Goal: Complete application form

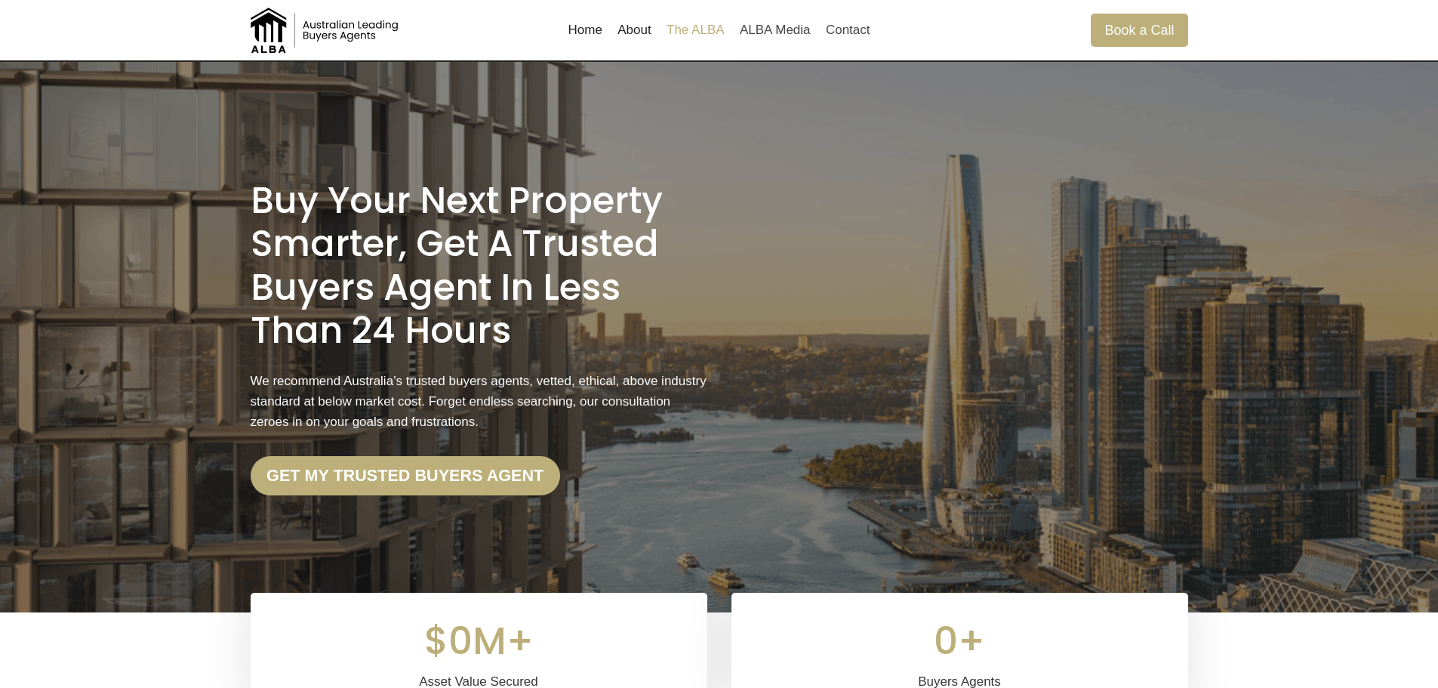
click at [687, 32] on link "The ALBA" at bounding box center [695, 30] width 73 height 36
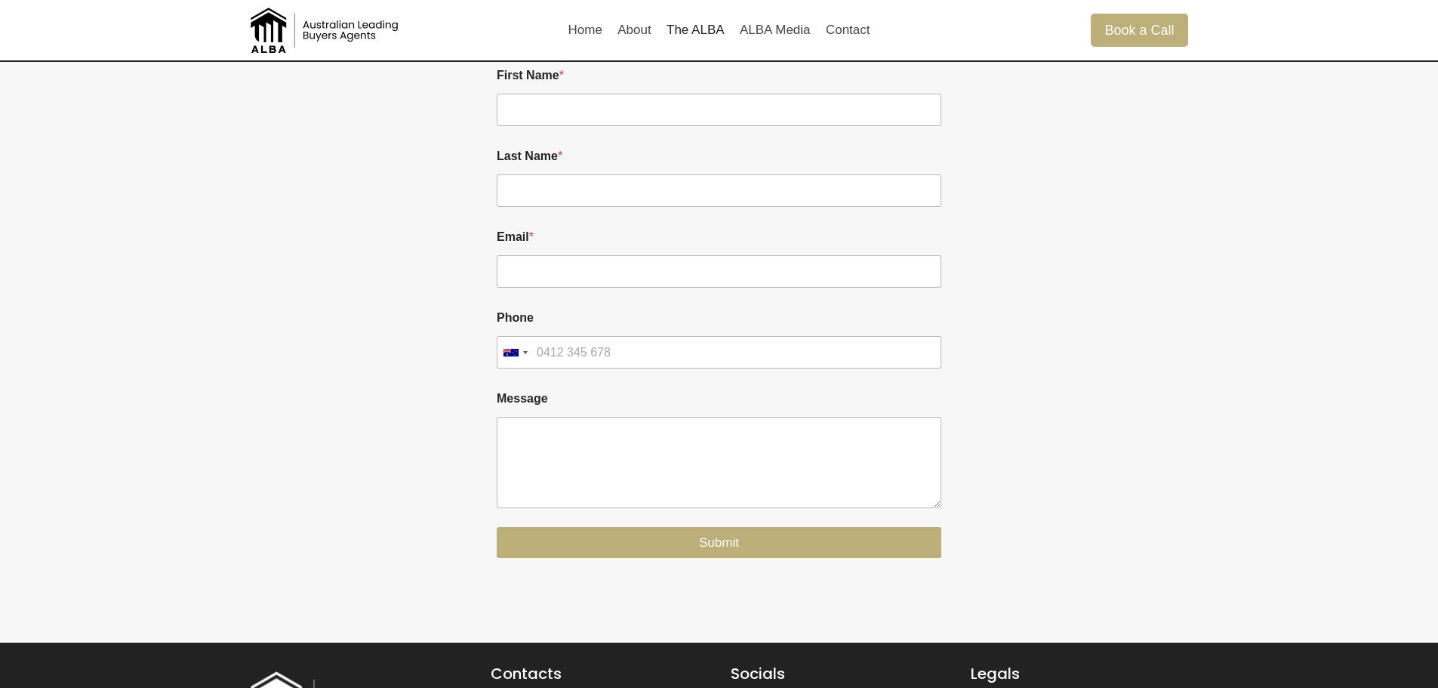
scroll to position [1615, 0]
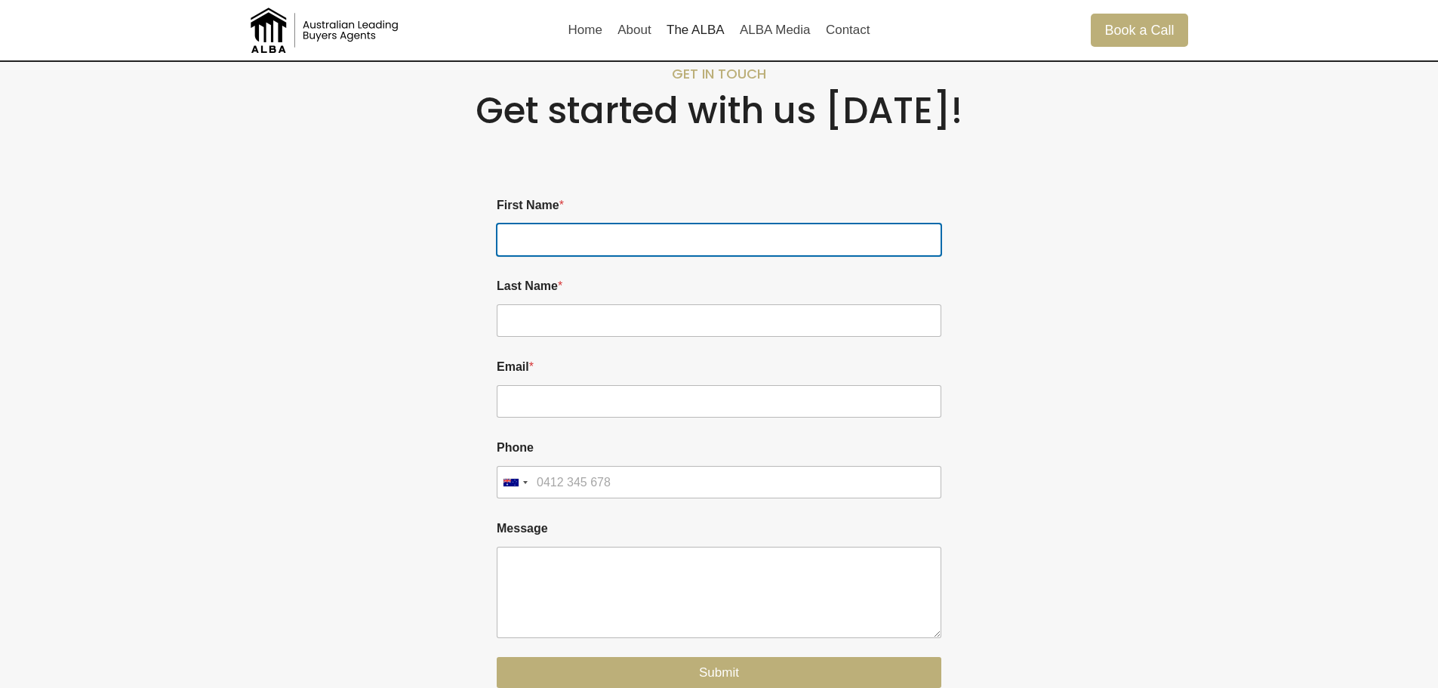
click at [550, 248] on input "First Name *" at bounding box center [719, 239] width 445 height 32
type input "d"
type input "Driaan"
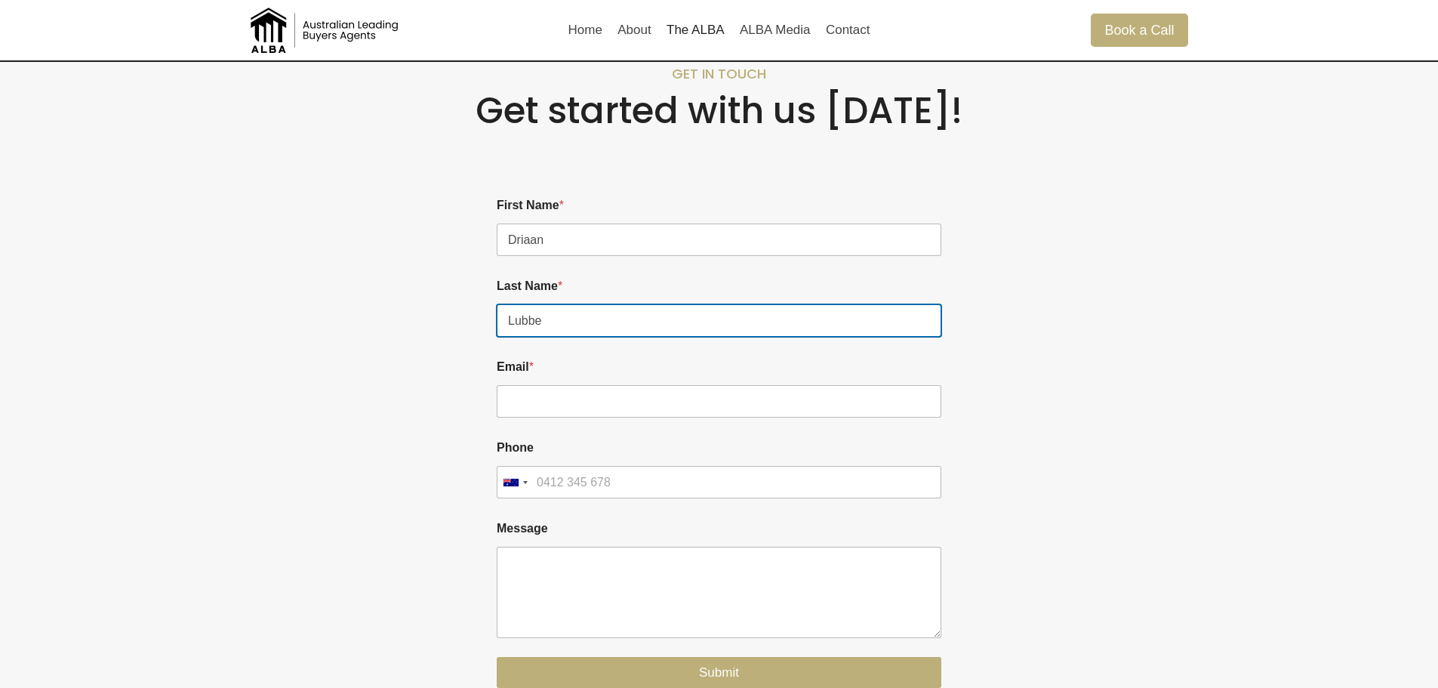
type input "Lubbe"
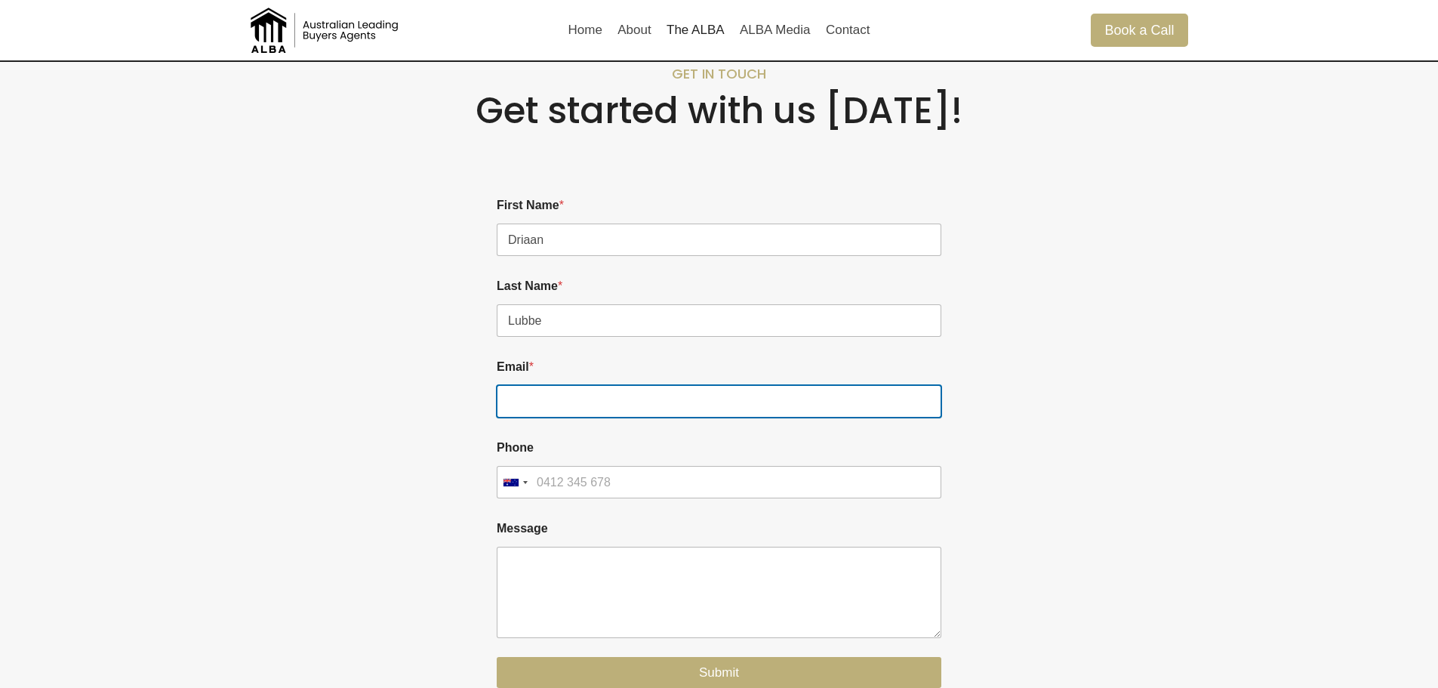
click at [567, 393] on input "Email *" at bounding box center [719, 401] width 445 height 32
paste input "Driaan Lubbe <driaan.lubbe@thebluerock.com.au>"
click at [590, 400] on input "Driaan Lubbe <driaan.lubbe@thebluerock.com.au>" at bounding box center [719, 401] width 445 height 32
click at [752, 401] on input "driaan.lubbe@thebluerock.com.au>" at bounding box center [719, 401] width 445 height 32
type input "driaan.lubbe@thebluerock.com.au"
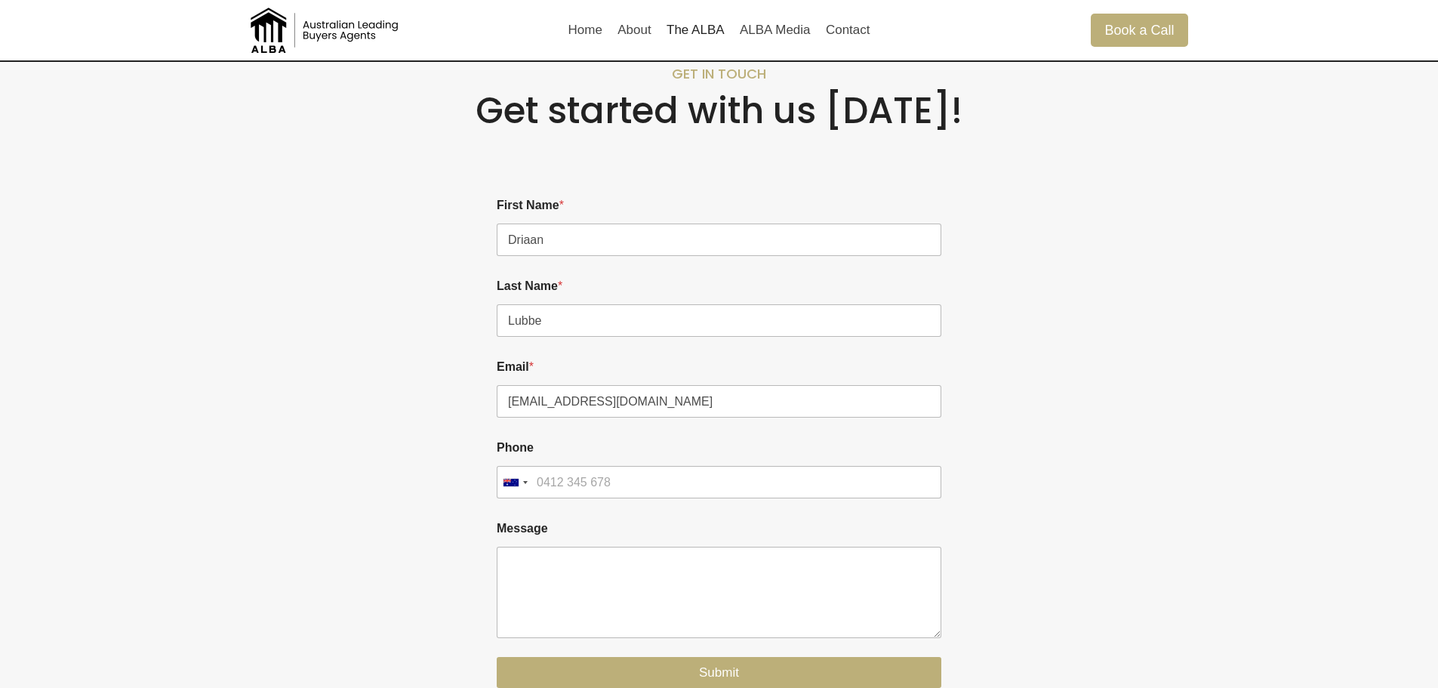
click at [1089, 402] on div at bounding box center [1077, 436] width 223 height 537
click at [580, 482] on input "Phone" at bounding box center [719, 482] width 445 height 32
type input "422283970"
drag, startPoint x: 231, startPoint y: 523, endPoint x: 511, endPoint y: 576, distance: 285.0
click at [236, 523] on div "Get in touch Get started with us today! Please enable JavaScript in your browse…" at bounding box center [719, 394] width 1438 height 755
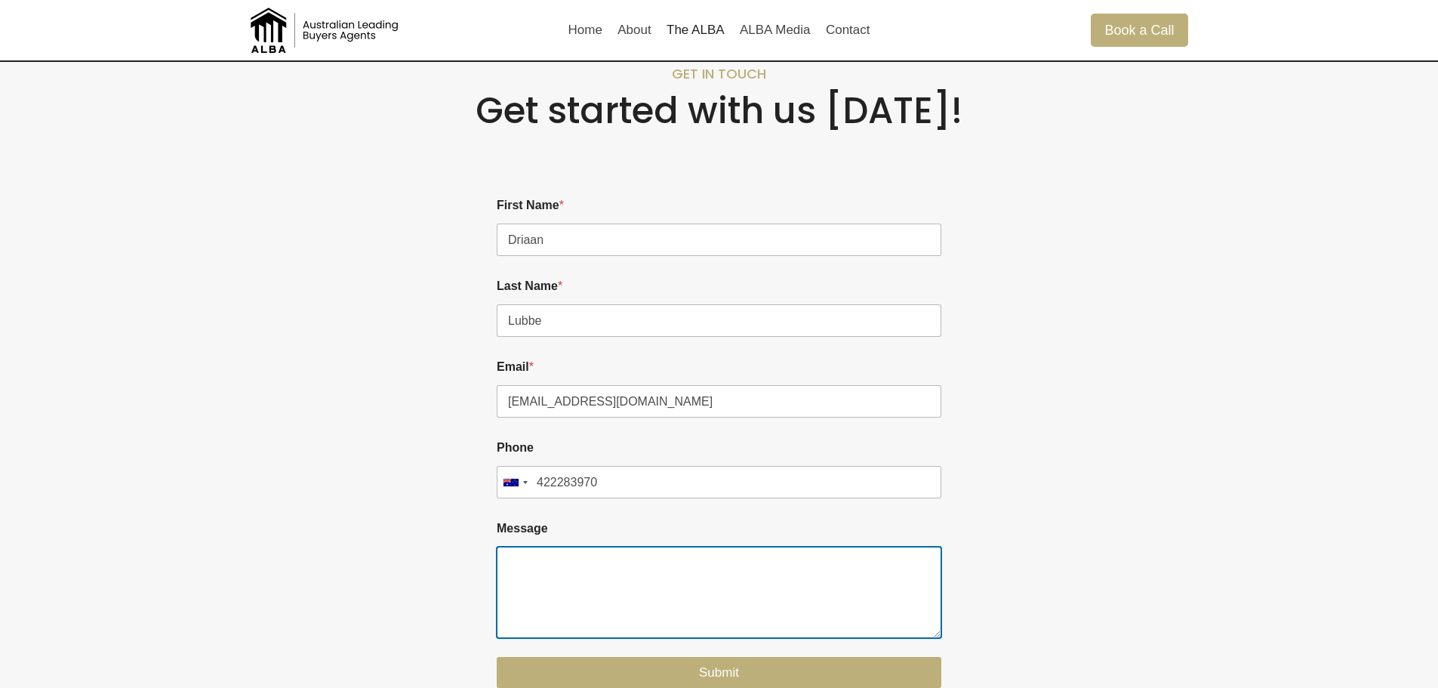
click at [542, 584] on textarea "Message" at bounding box center [719, 592] width 445 height 91
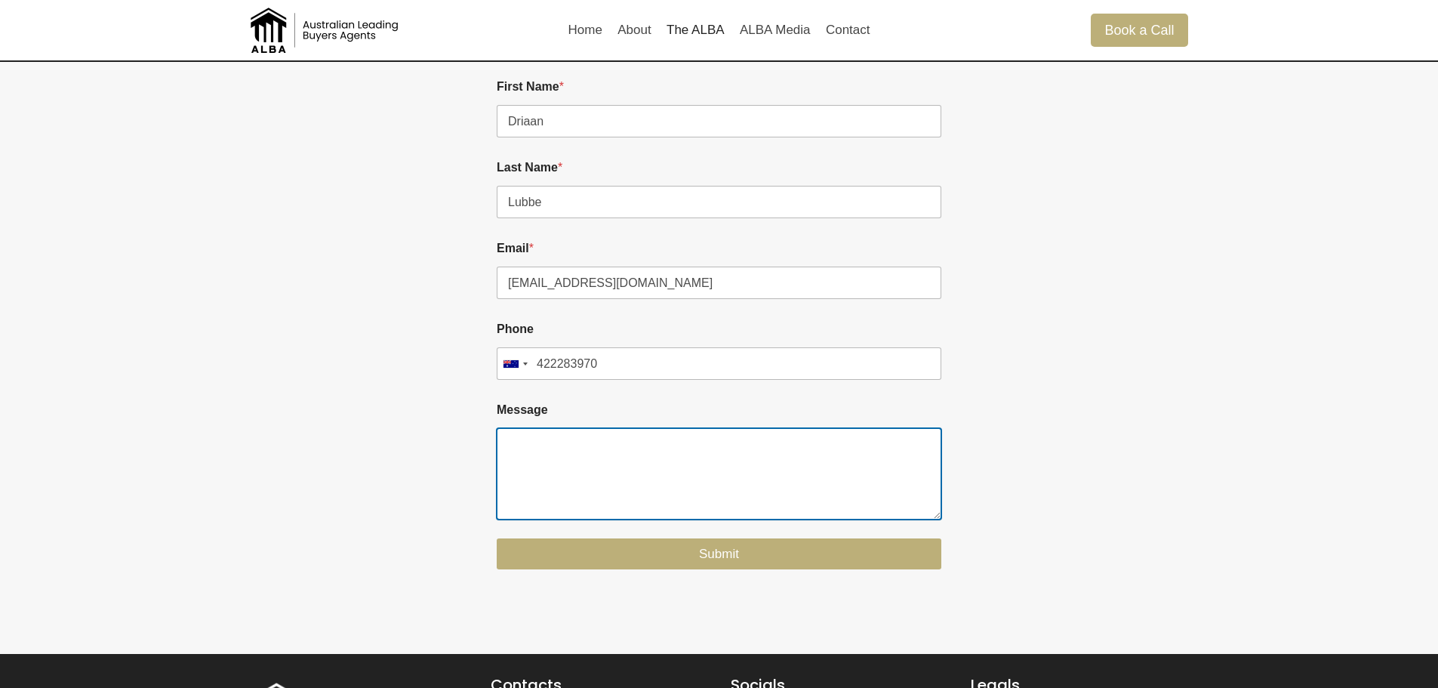
scroll to position [1866, 0]
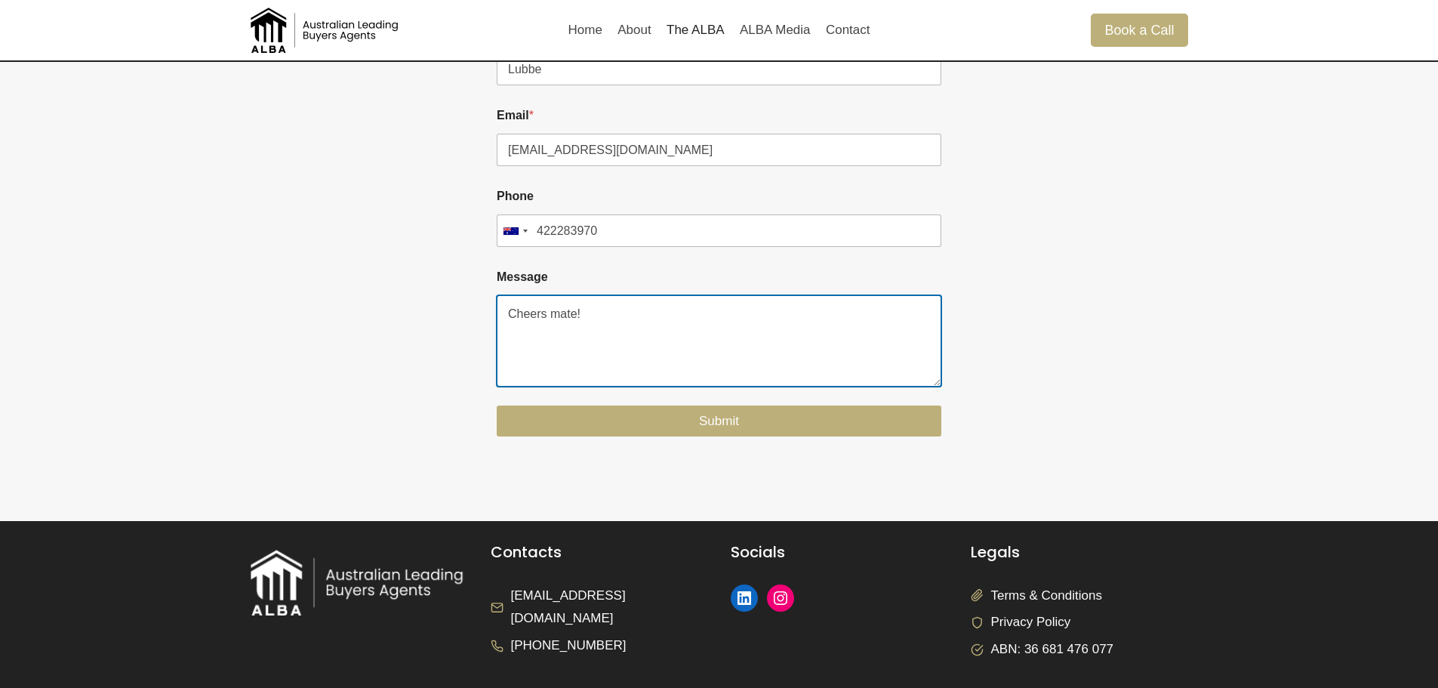
type textarea "Cheers mate!"
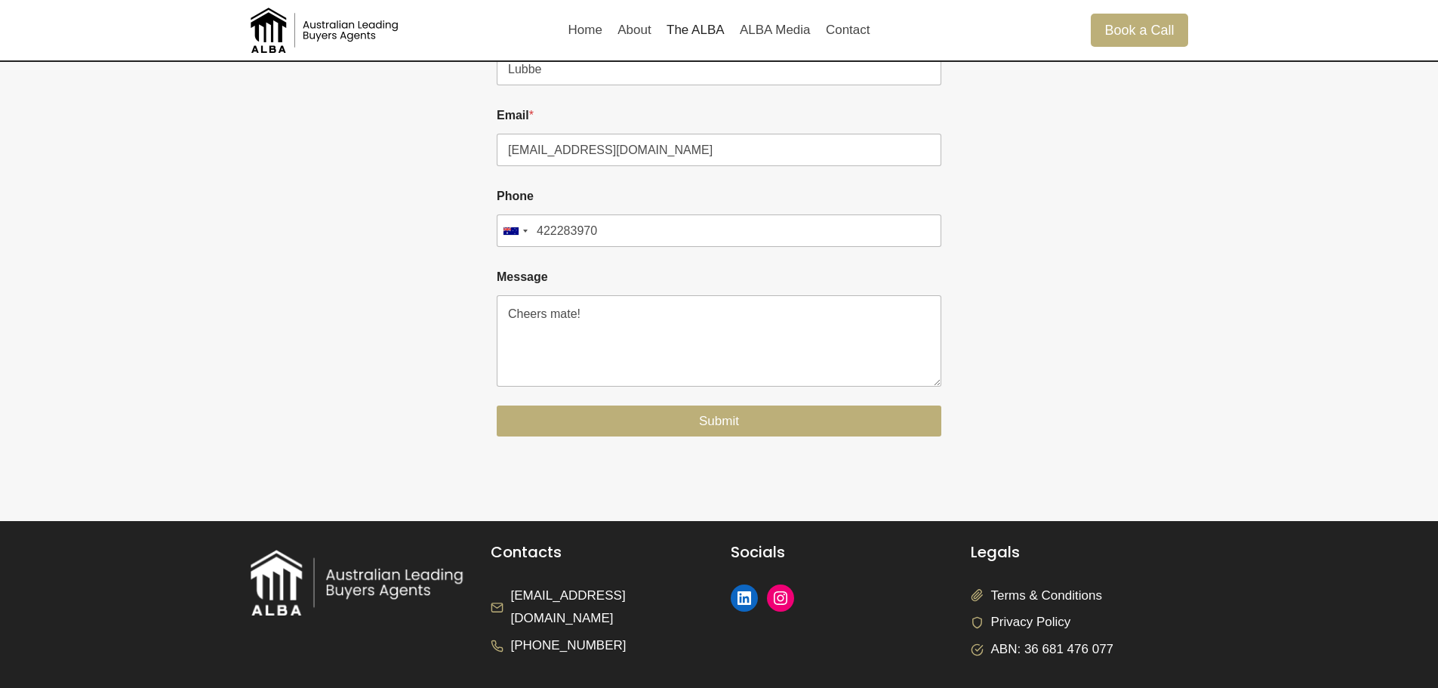
click at [1077, 393] on div at bounding box center [1077, 185] width 223 height 537
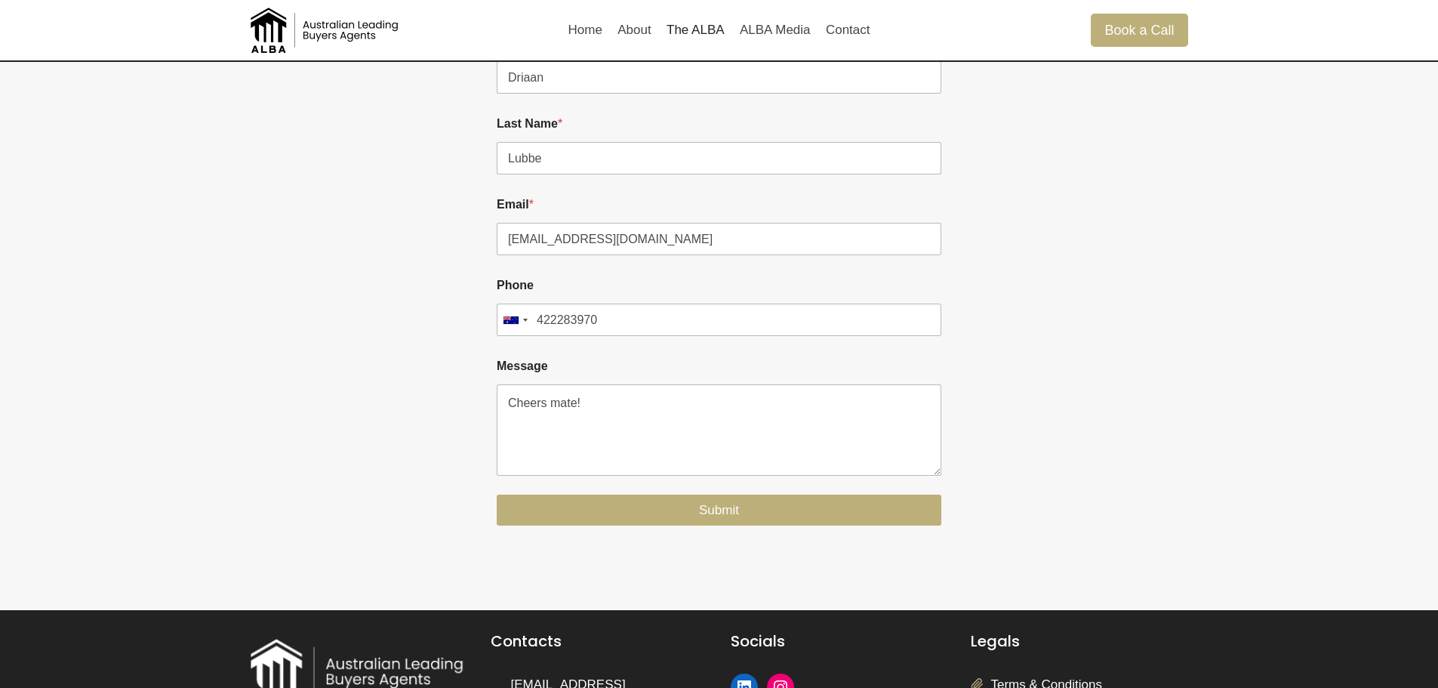
scroll to position [1741, 0]
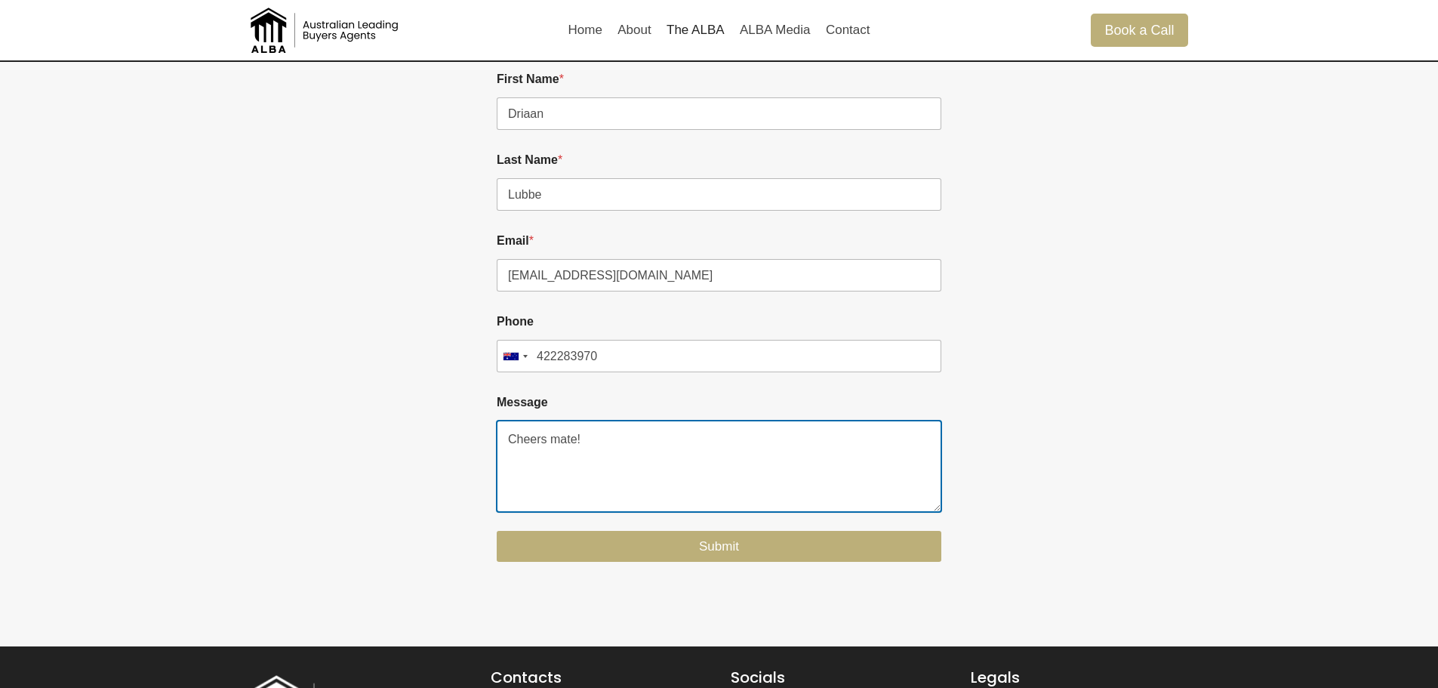
click at [661, 466] on textarea "Cheers mate!" at bounding box center [719, 466] width 445 height 91
click at [641, 430] on textarea "Cheers mate!" at bounding box center [719, 466] width 445 height 91
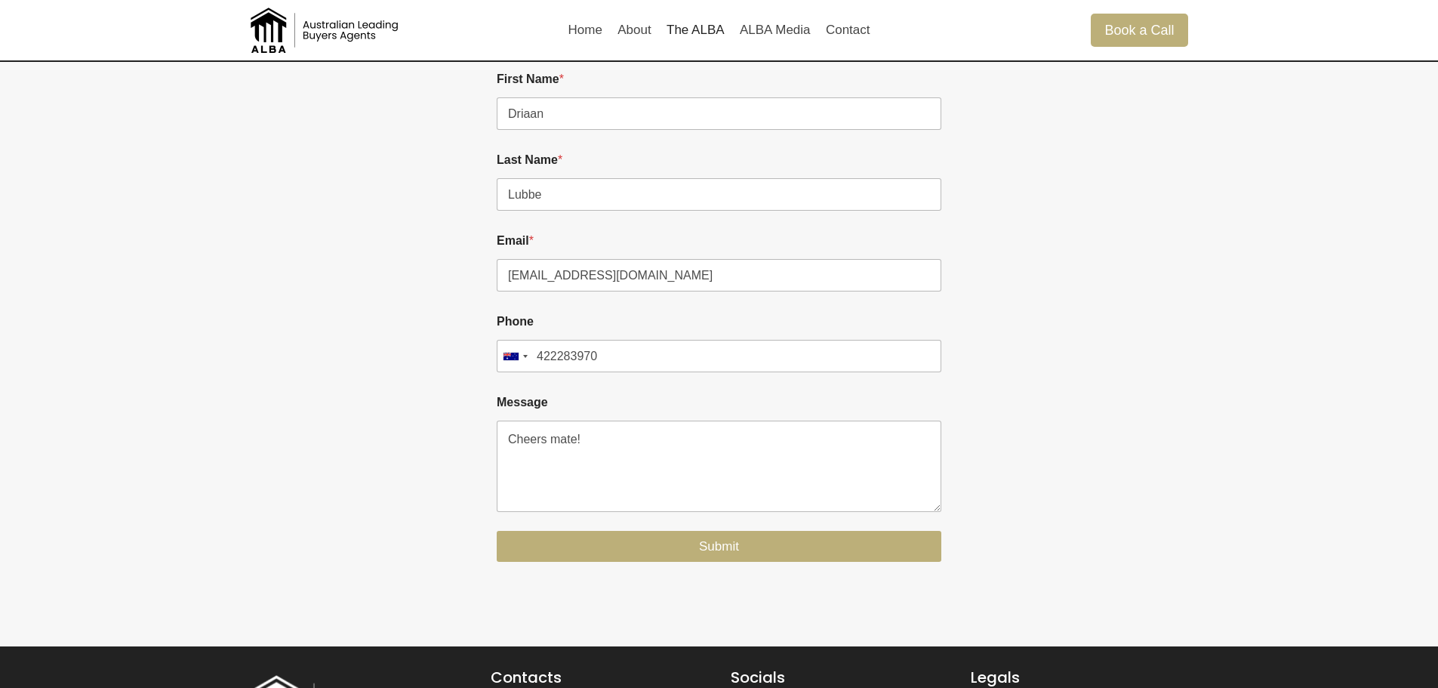
click at [1188, 448] on div at bounding box center [1077, 310] width 223 height 537
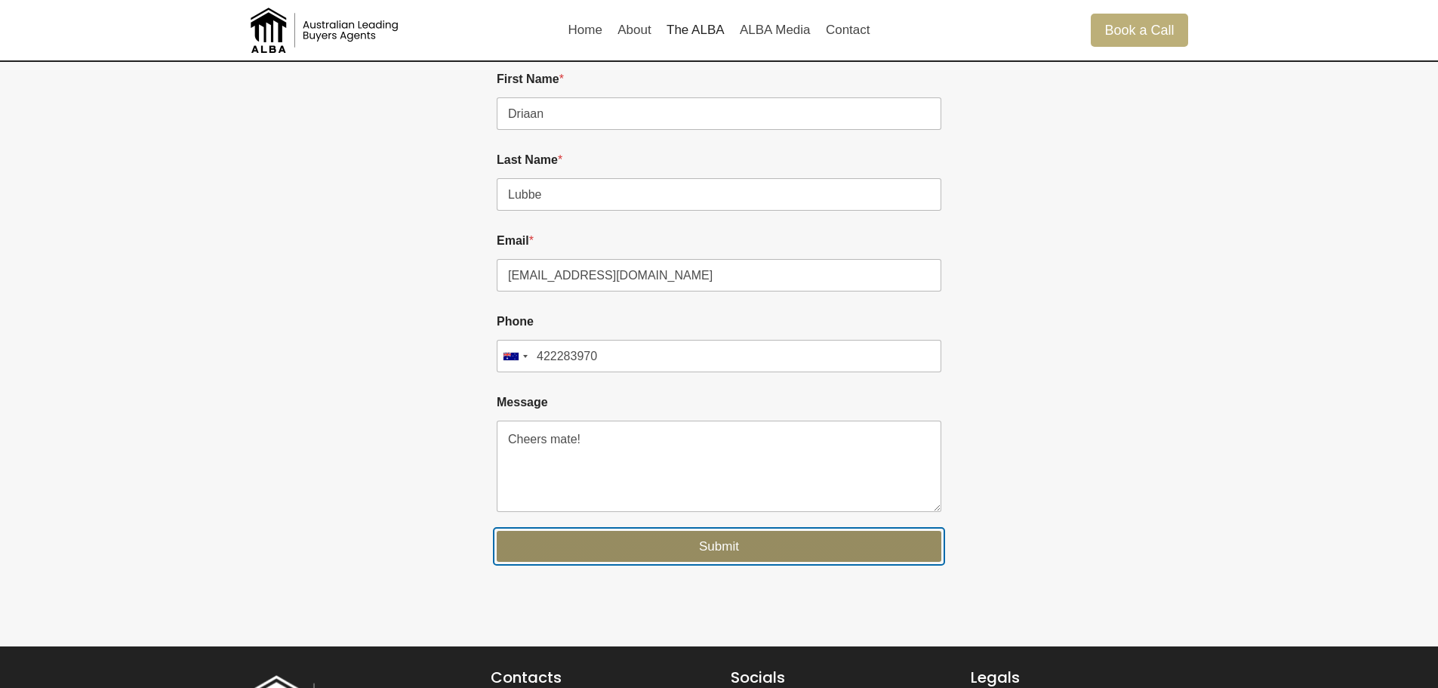
click at [721, 545] on button "Submit" at bounding box center [719, 546] width 445 height 31
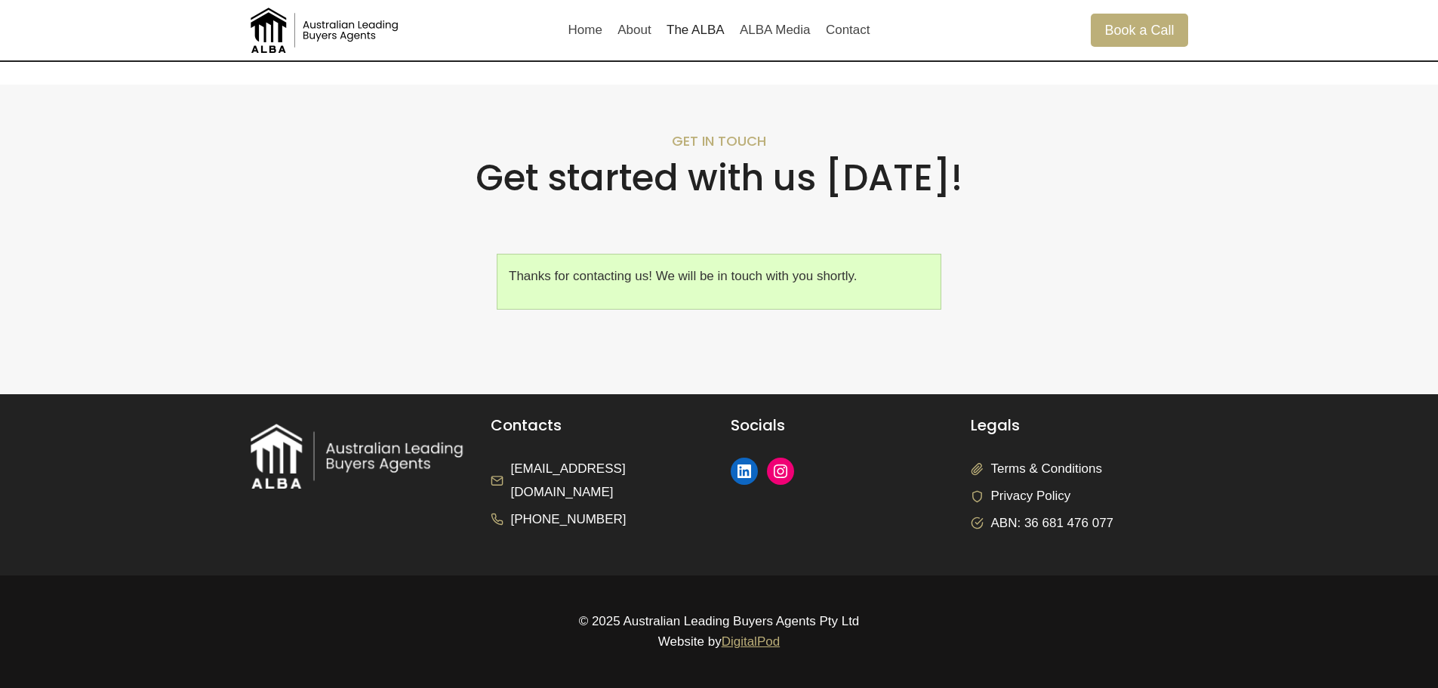
scroll to position [1548, 0]
drag, startPoint x: 849, startPoint y: 277, endPoint x: 633, endPoint y: 271, distance: 215.3
click at [633, 271] on p "Thanks for contacting us! We will be in touch with you shortly." at bounding box center [719, 276] width 421 height 20
click at [633, 270] on p "Thanks for contacting us! We will be in touch with you shortly." at bounding box center [719, 276] width 421 height 20
drag, startPoint x: 669, startPoint y: 277, endPoint x: 746, endPoint y: 282, distance: 77.1
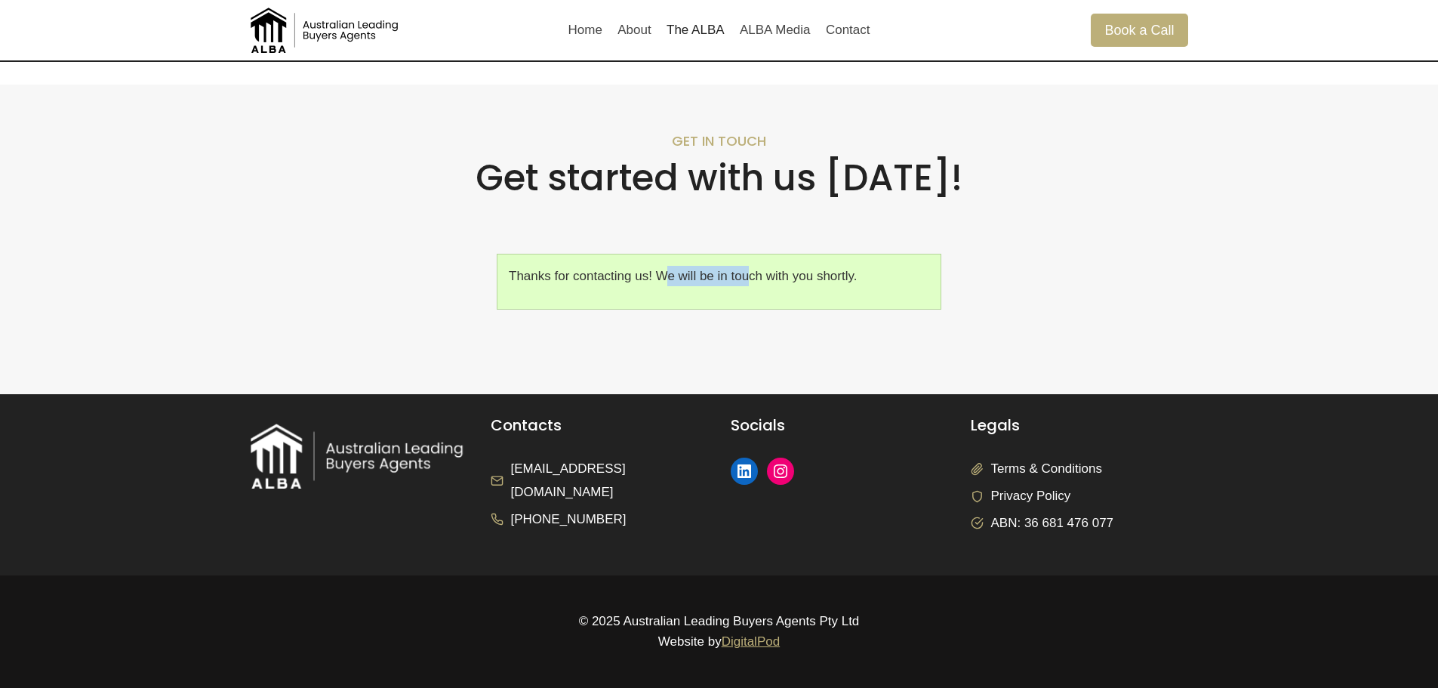
click at [746, 282] on p "Thanks for contacting us! We will be in touch with you shortly." at bounding box center [719, 276] width 421 height 20
click at [701, 37] on link "The ALBA" at bounding box center [695, 30] width 73 height 36
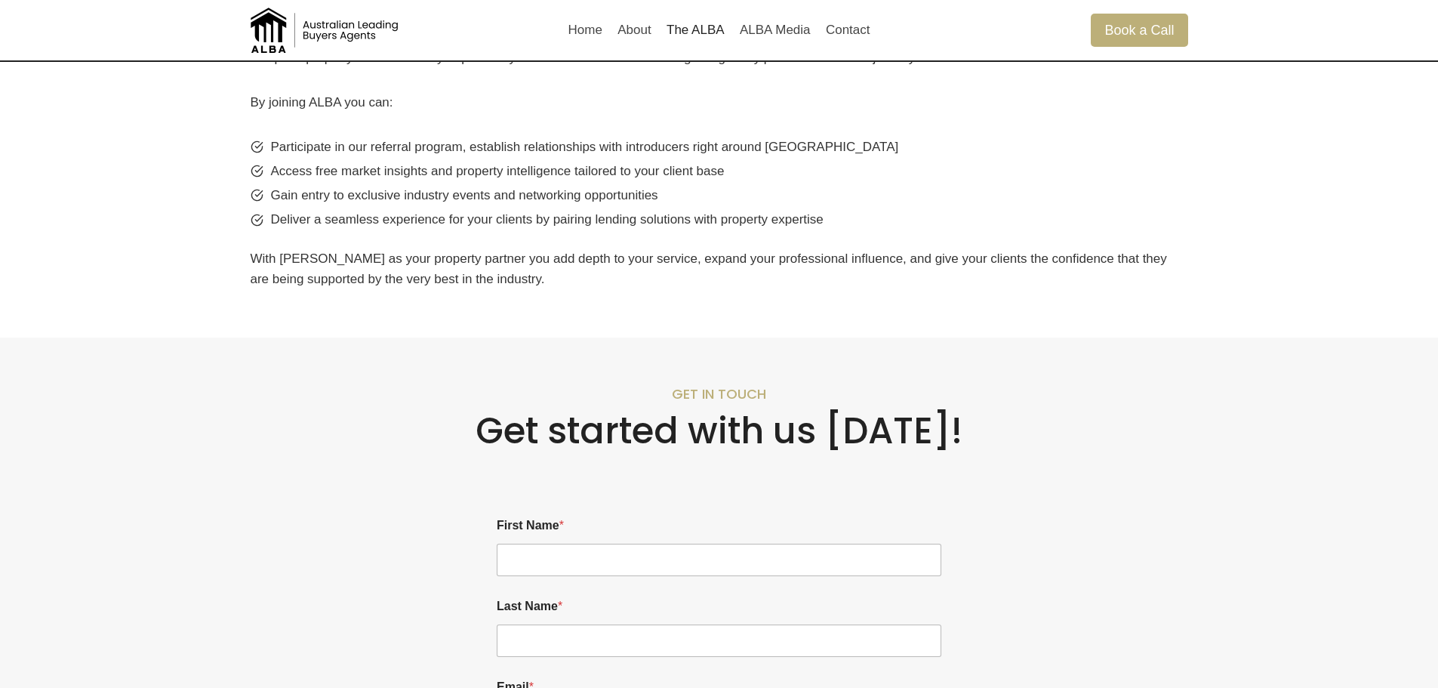
scroll to position [1259, 0]
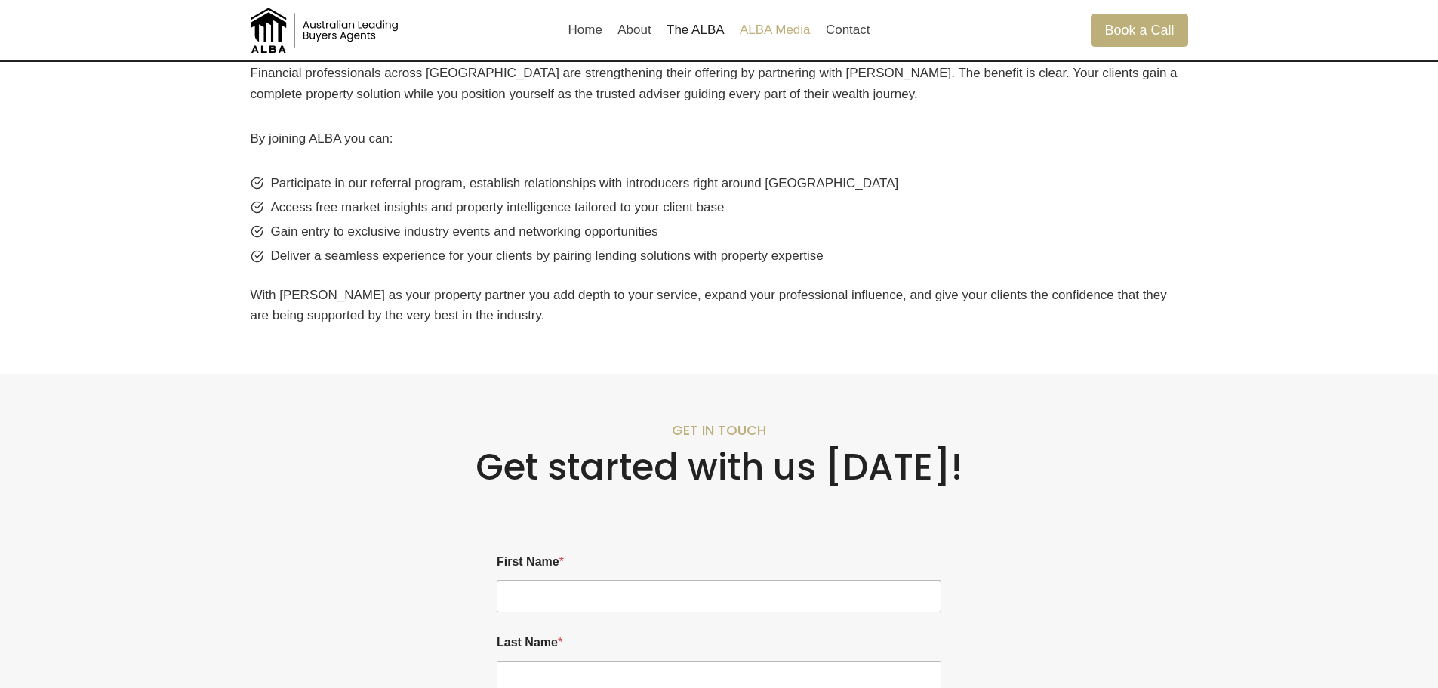
click at [778, 34] on link "ALBA Media" at bounding box center [775, 30] width 86 height 36
